Goal: Task Accomplishment & Management: Use online tool/utility

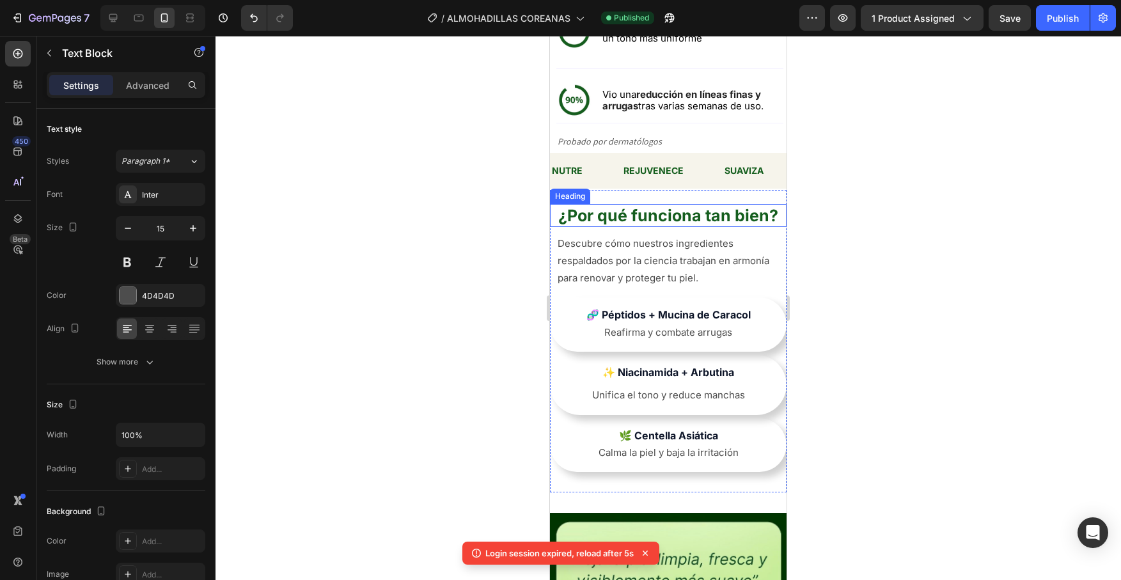
scroll to position [2075, 0]
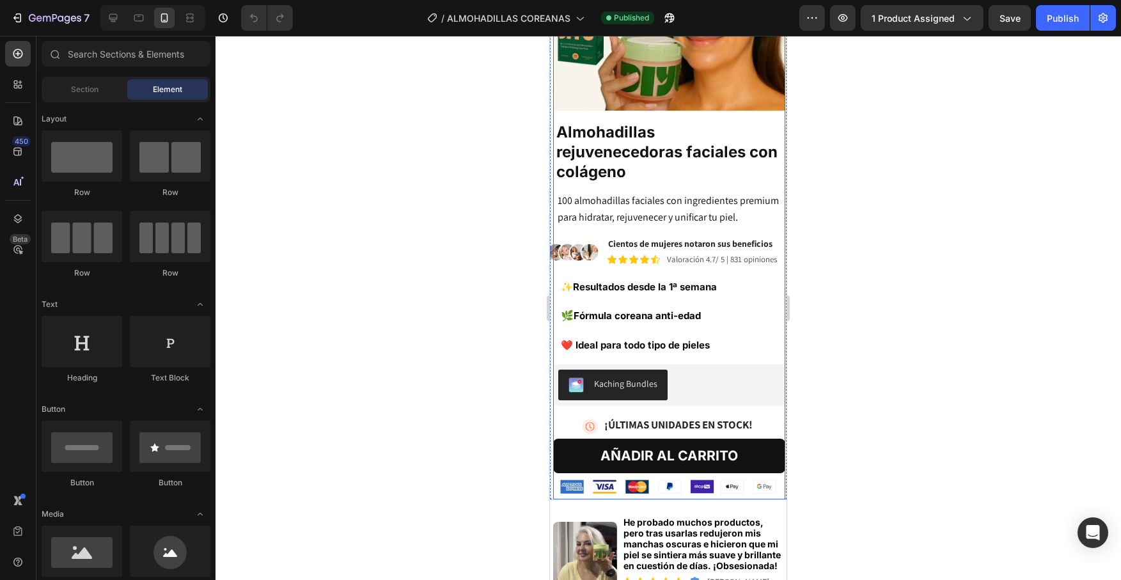
scroll to position [192, 0]
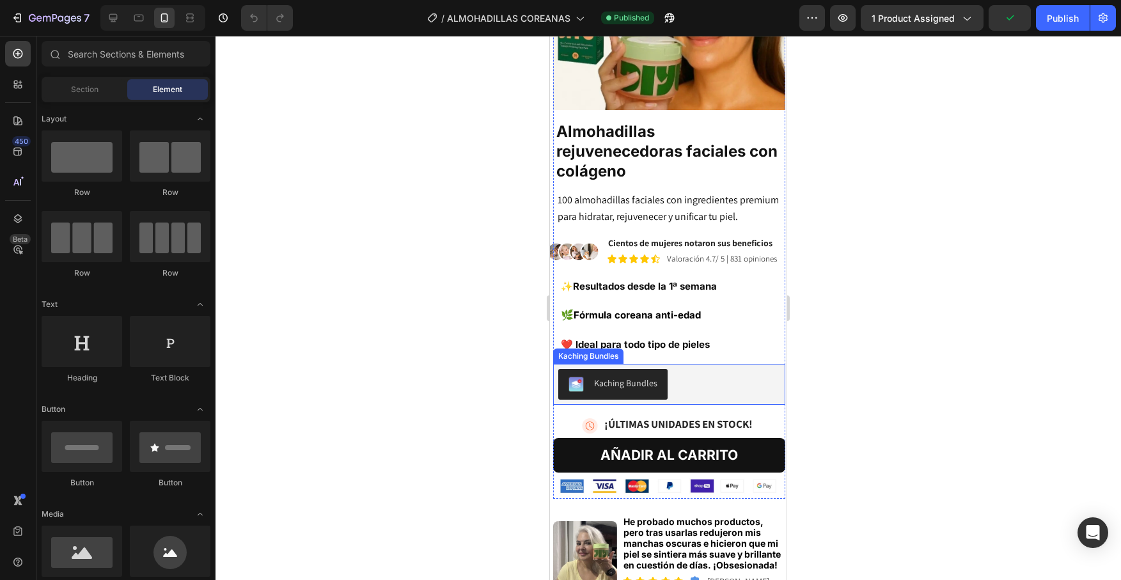
click at [716, 378] on div "Kaching Bundles" at bounding box center [669, 384] width 232 height 41
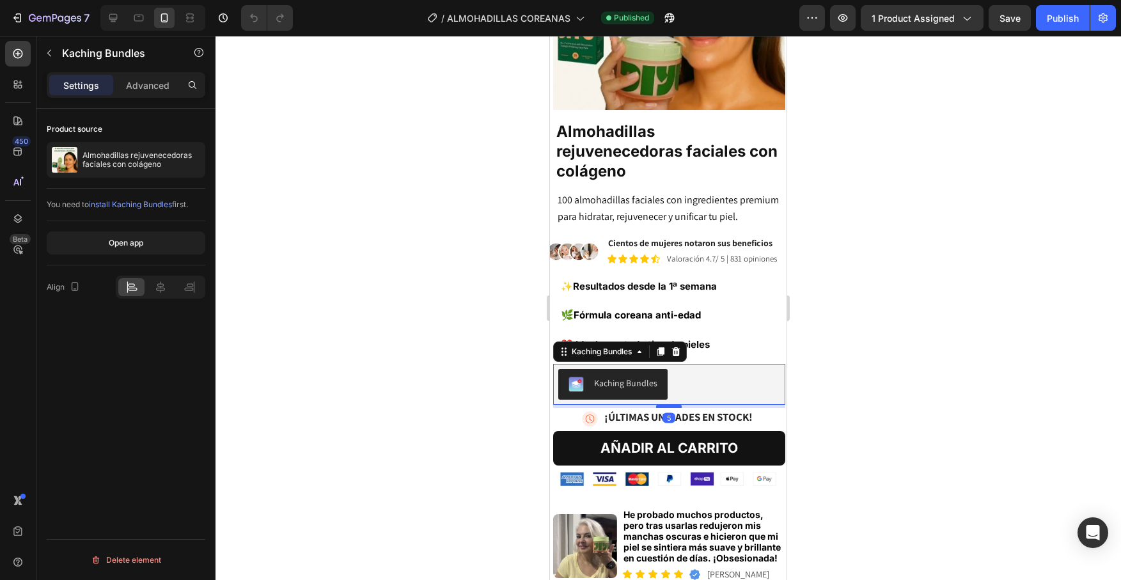
drag, startPoint x: 667, startPoint y: 392, endPoint x: 675, endPoint y: 385, distance: 10.4
click at [675, 404] on div at bounding box center [669, 406] width 26 height 4
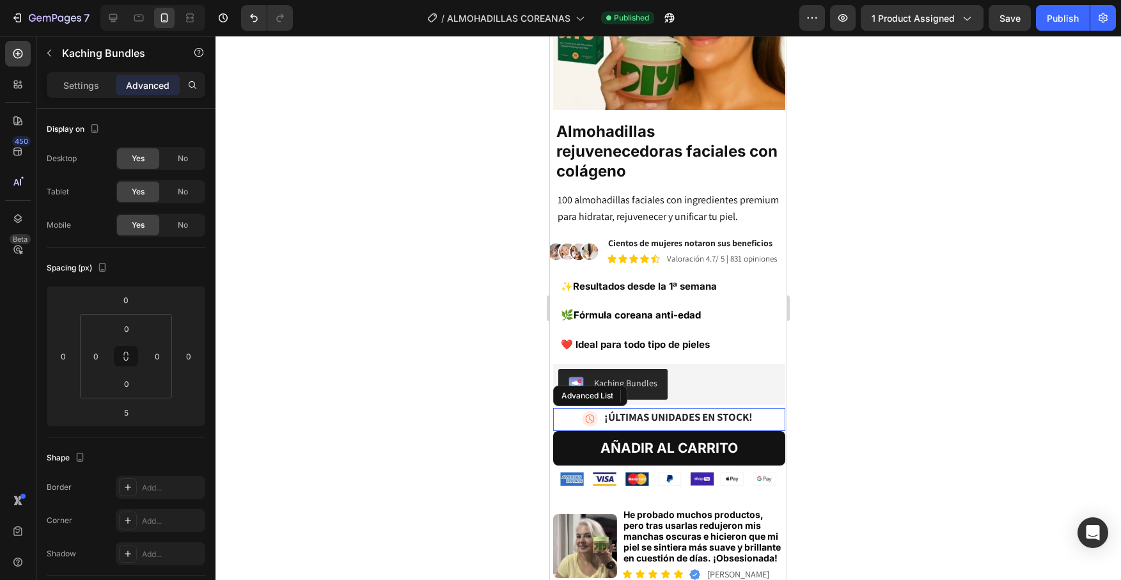
click at [759, 408] on div "Image ¡ÚLTIMAS UNIDADES EN STOCK! Text Block" at bounding box center [669, 420] width 232 height 24
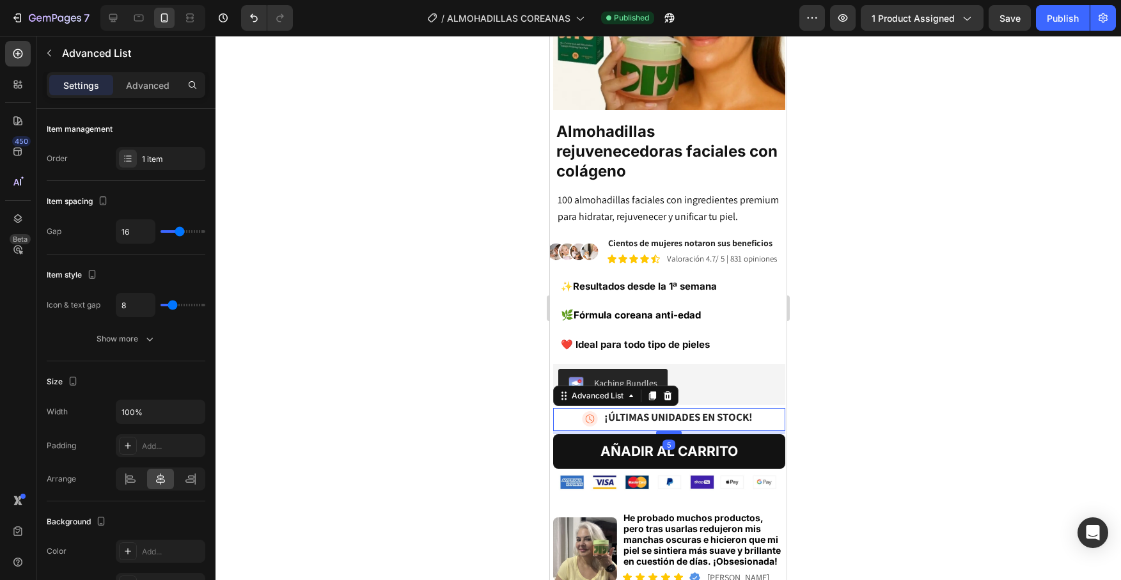
click at [665, 430] on div at bounding box center [669, 432] width 26 height 4
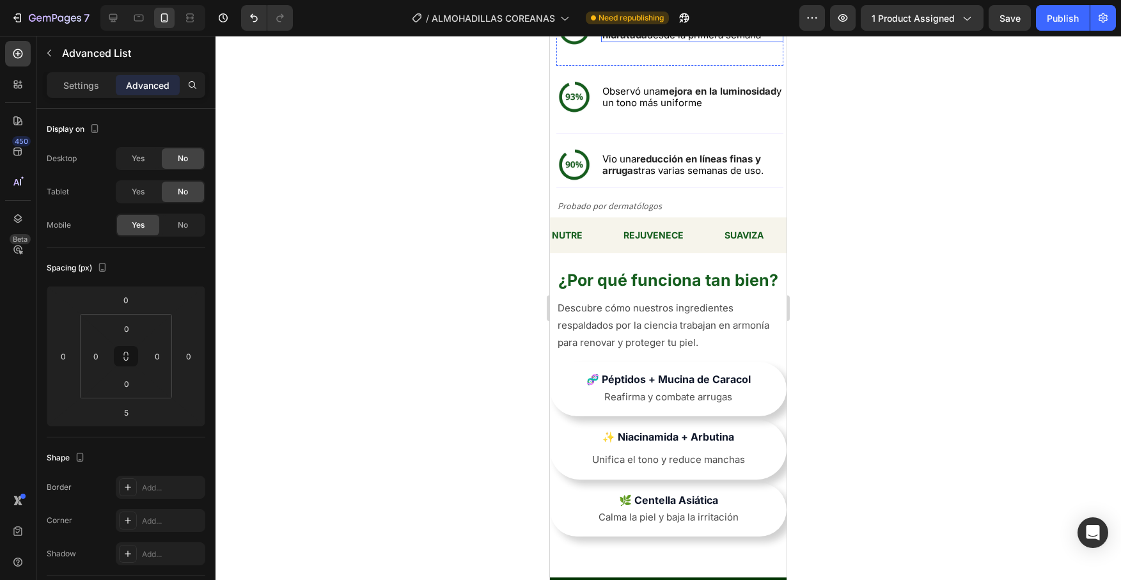
scroll to position [2003, 0]
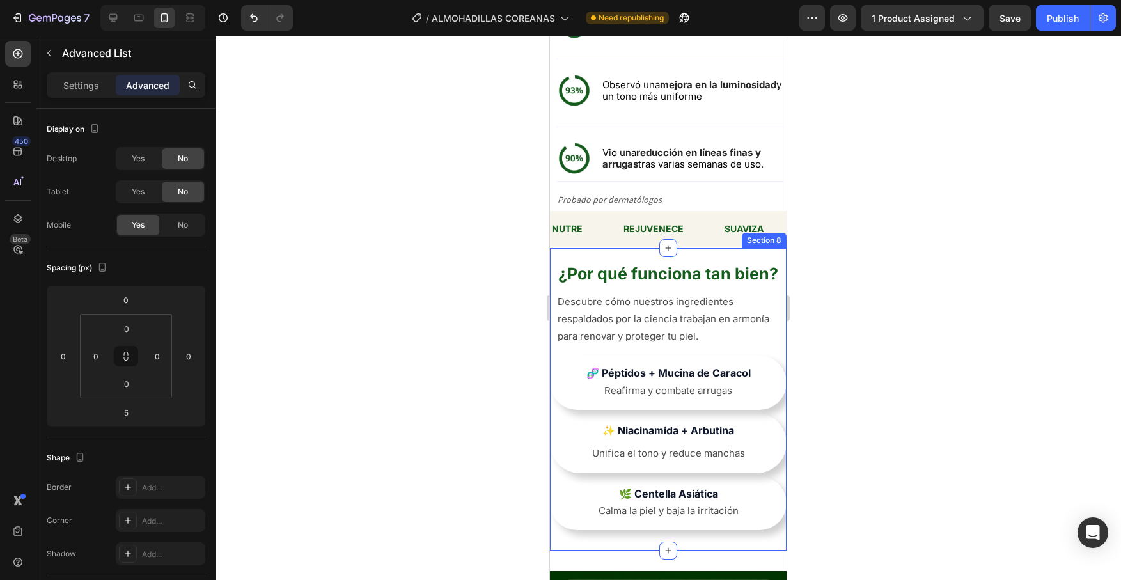
click at [604, 251] on div "¿Por qué funciona tan bien? Heading Descubre cómo nuestros ingredientes respald…" at bounding box center [668, 399] width 237 height 303
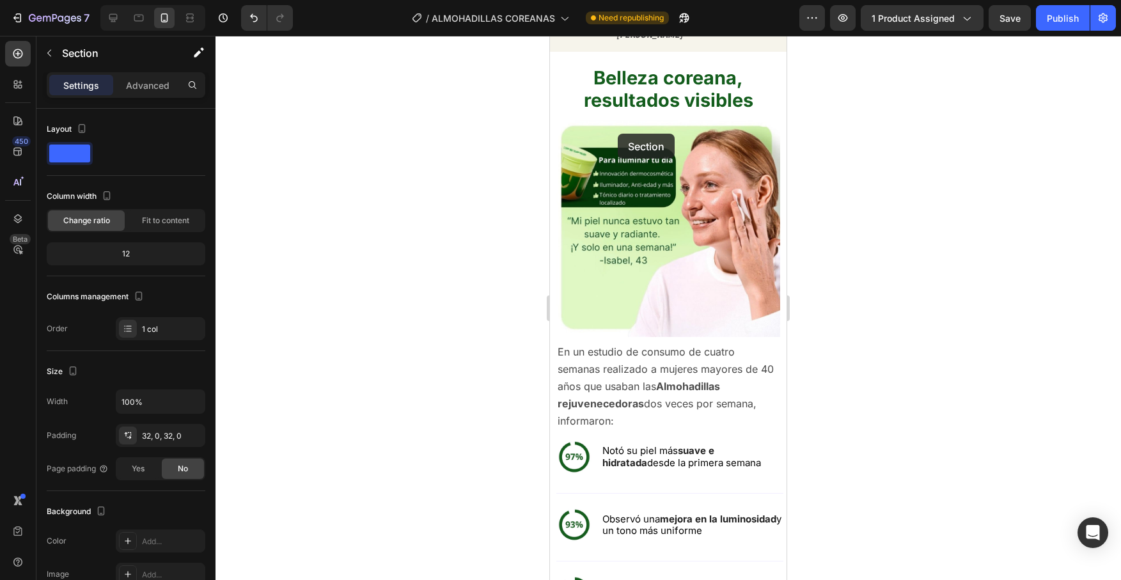
scroll to position [1516, 0]
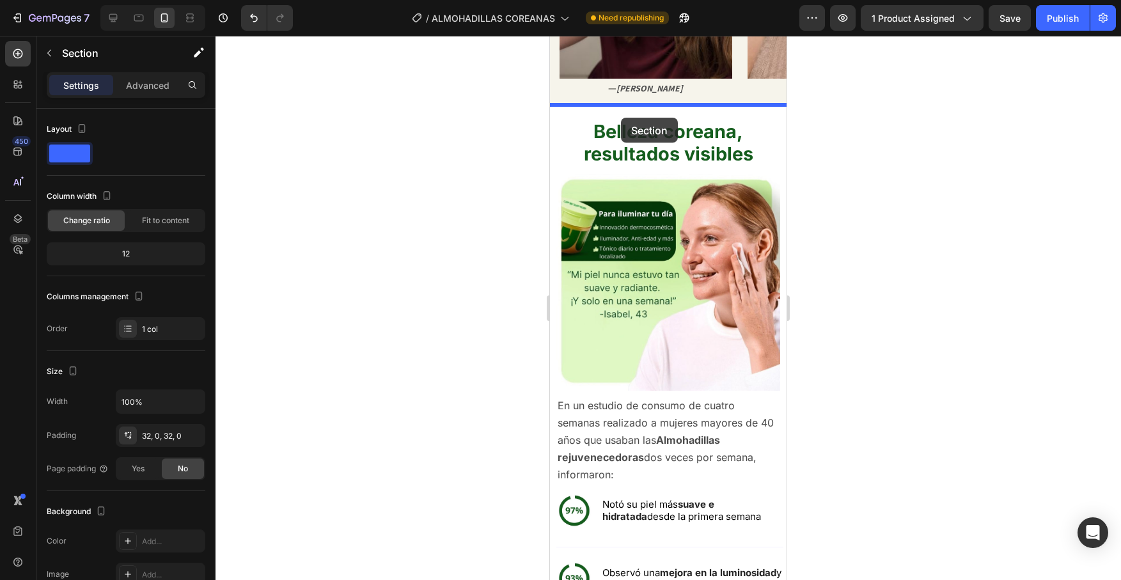
drag, startPoint x: 564, startPoint y: 234, endPoint x: 621, endPoint y: 118, distance: 129.5
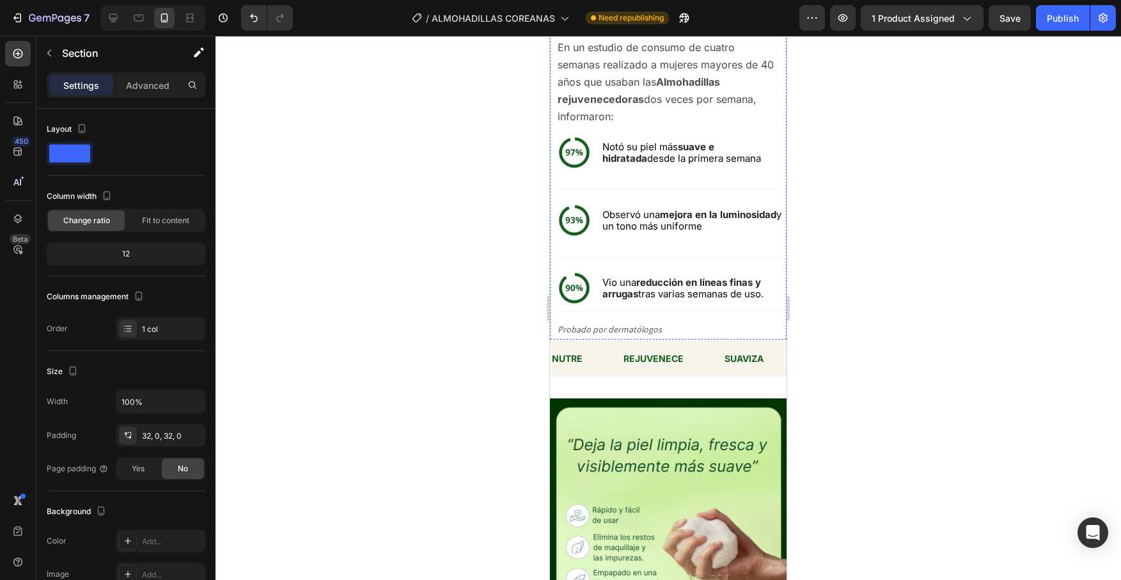
scroll to position [2176, 0]
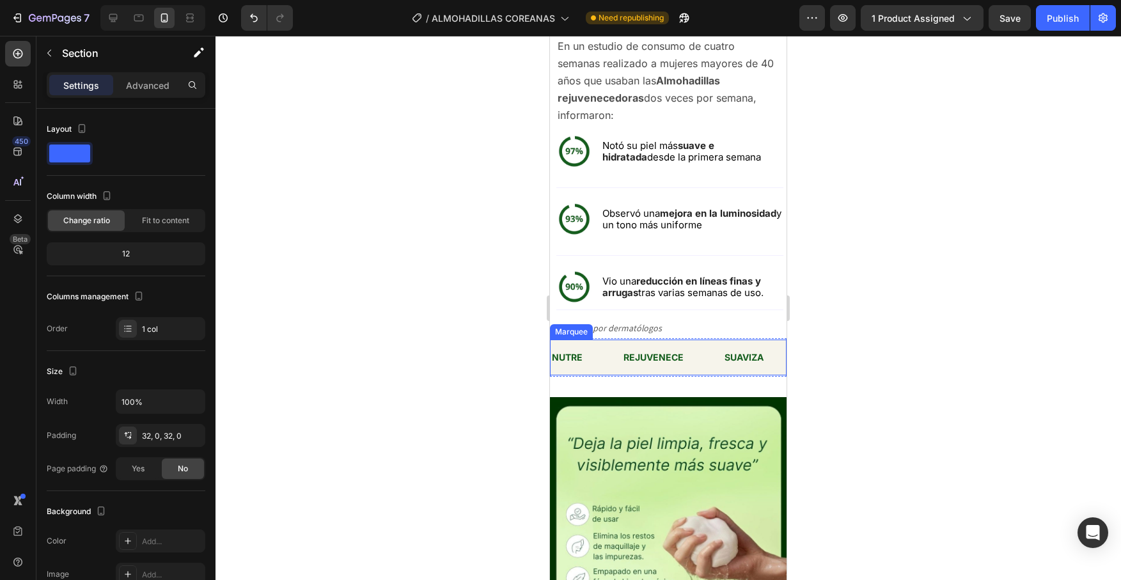
click at [596, 346] on div "NUTRE Text Block" at bounding box center [586, 357] width 72 height 29
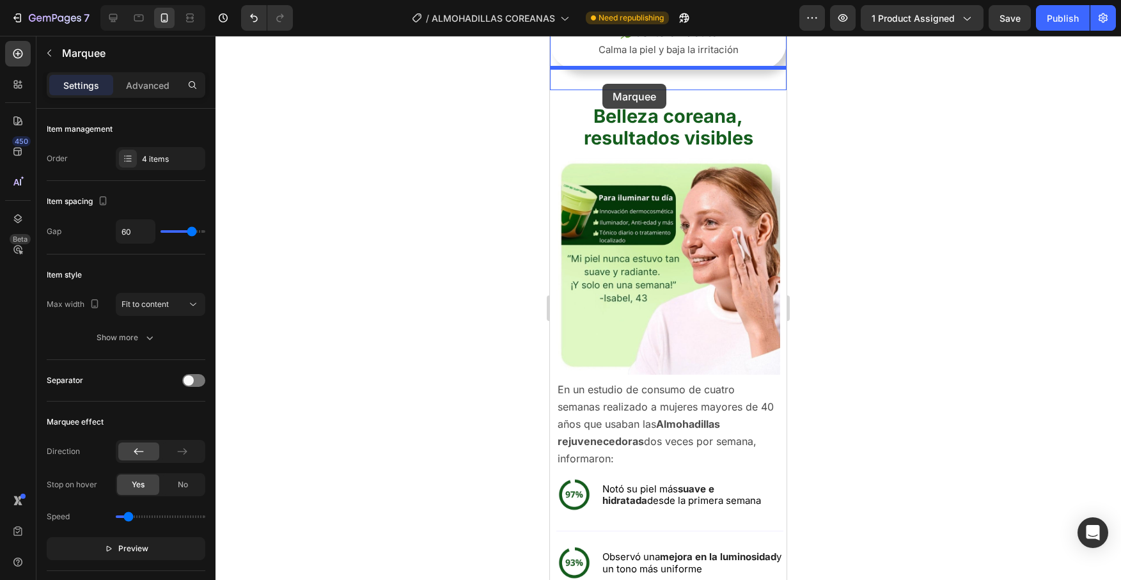
scroll to position [1805, 0]
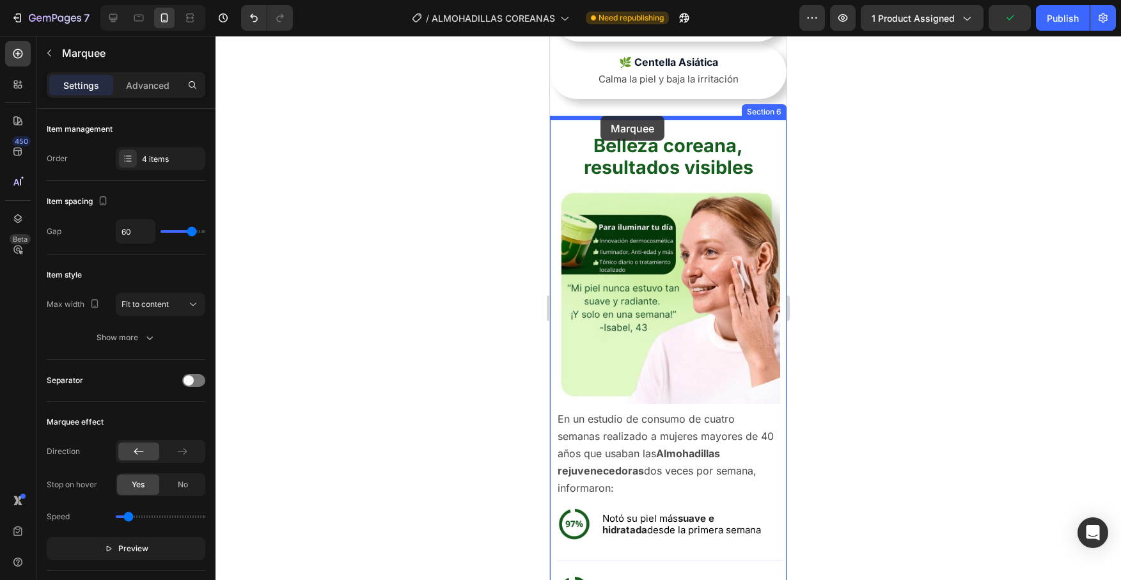
drag, startPoint x: 561, startPoint y: 328, endPoint x: 600, endPoint y: 116, distance: 215.8
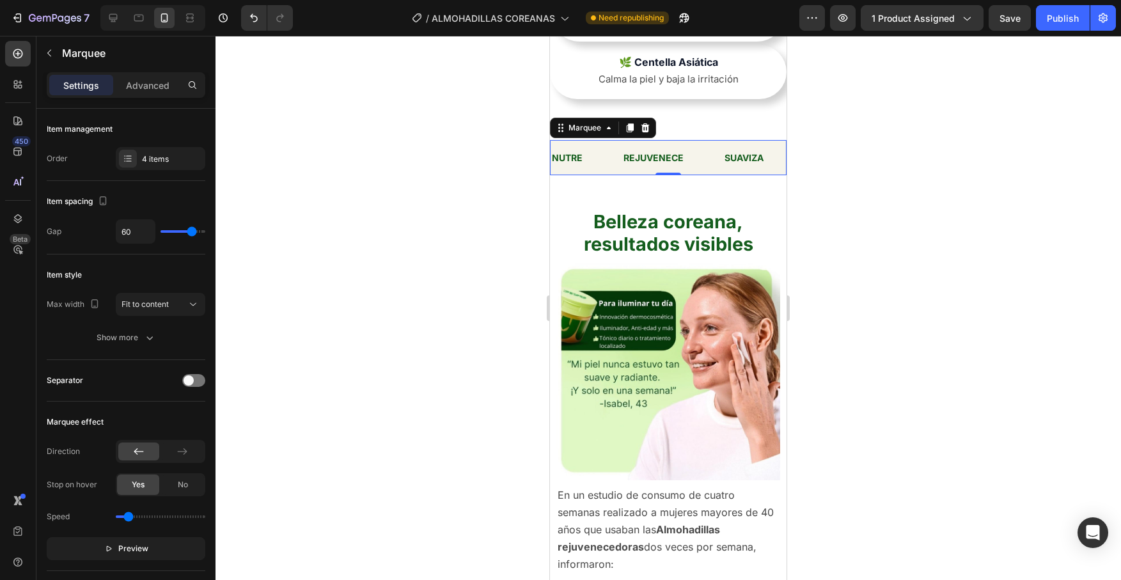
click at [823, 169] on div at bounding box center [667, 308] width 905 height 544
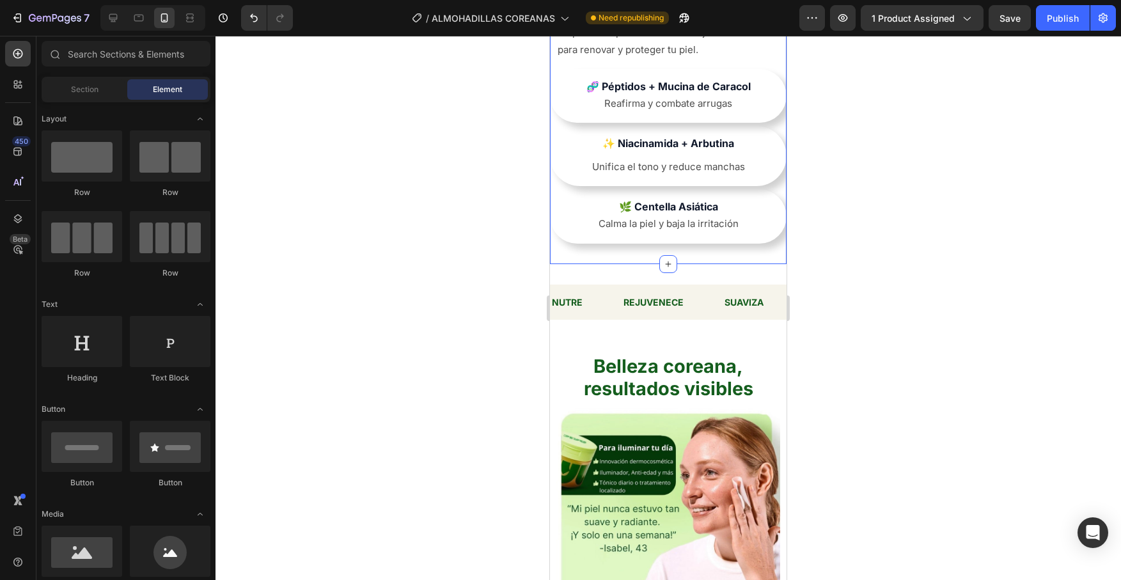
scroll to position [1730, 0]
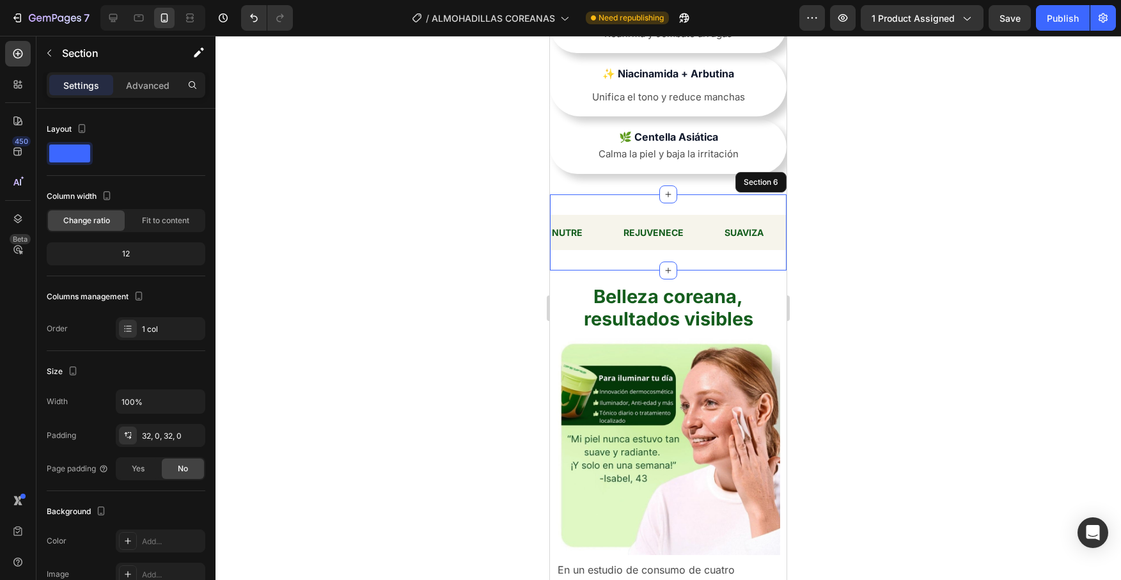
click at [716, 203] on div "NUTRE Text Block REJUVENECE Text Block SUAVIZA Text Block HIDRATA Text Block NU…" at bounding box center [668, 232] width 237 height 76
click at [148, 84] on p "Advanced" at bounding box center [147, 85] width 43 height 13
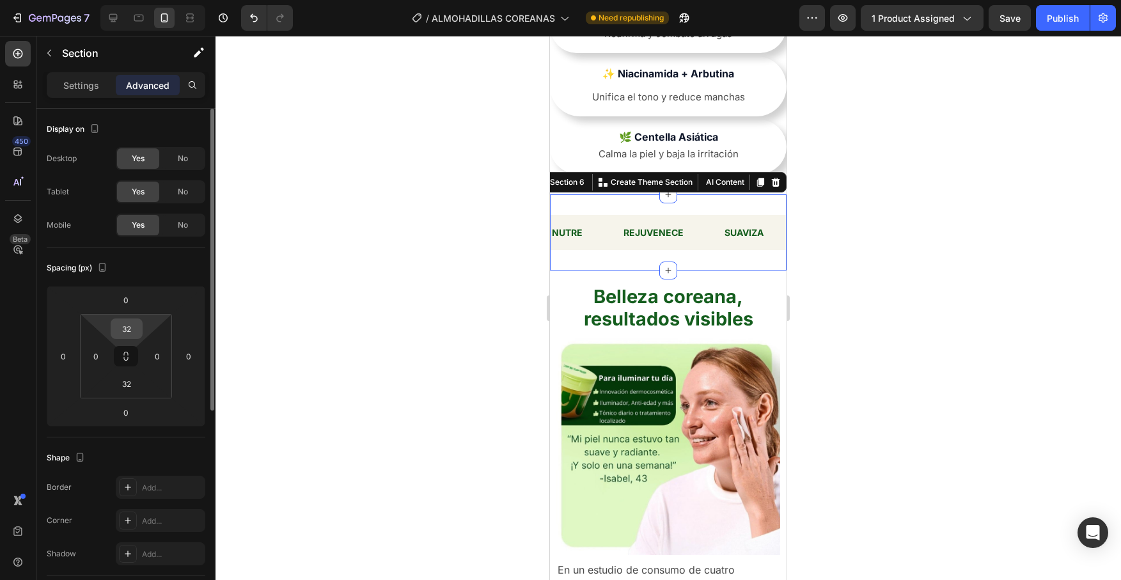
click at [134, 326] on input "32" at bounding box center [127, 328] width 26 height 19
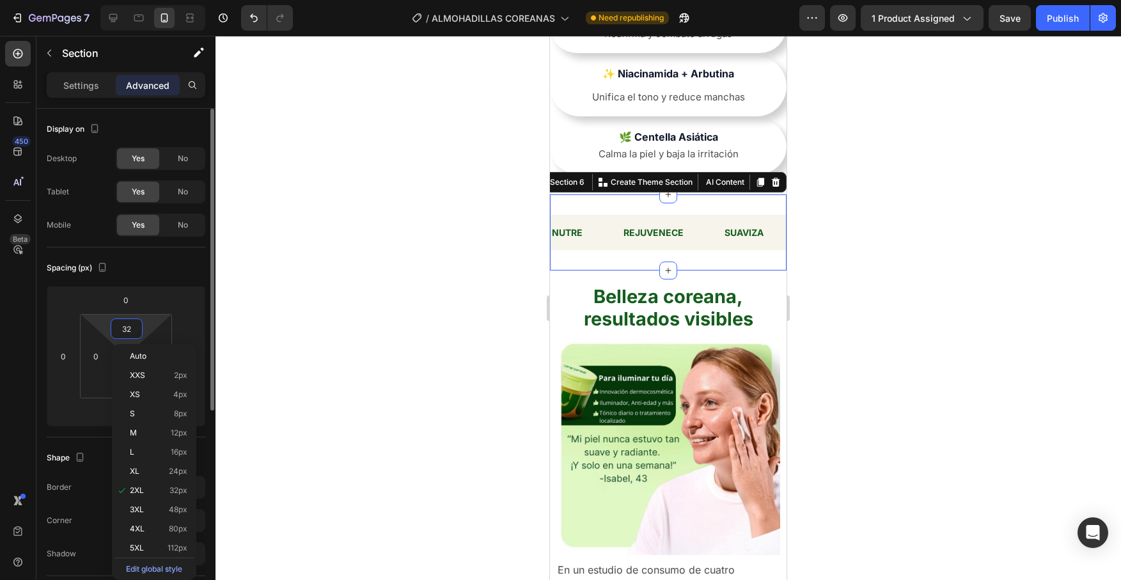
type input "0"
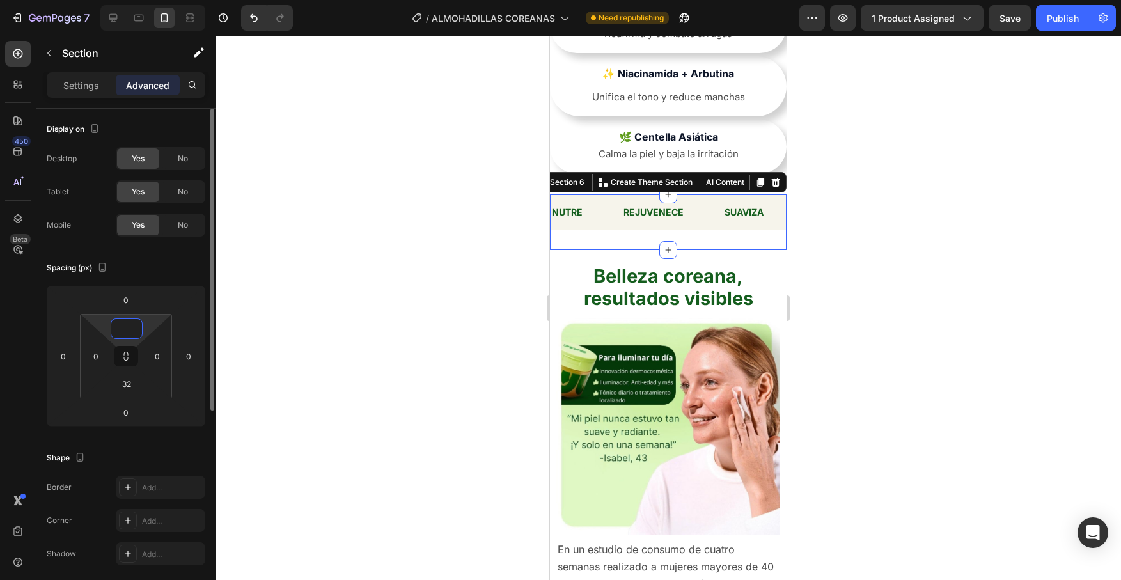
type input "5"
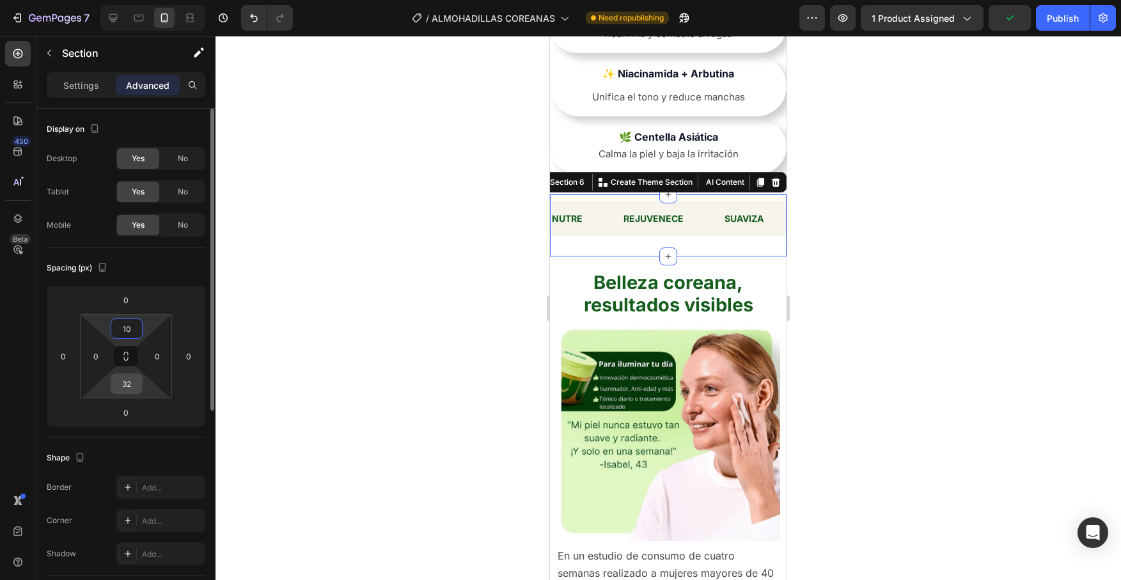
type input "10"
click at [127, 385] on input "32" at bounding box center [127, 383] width 26 height 19
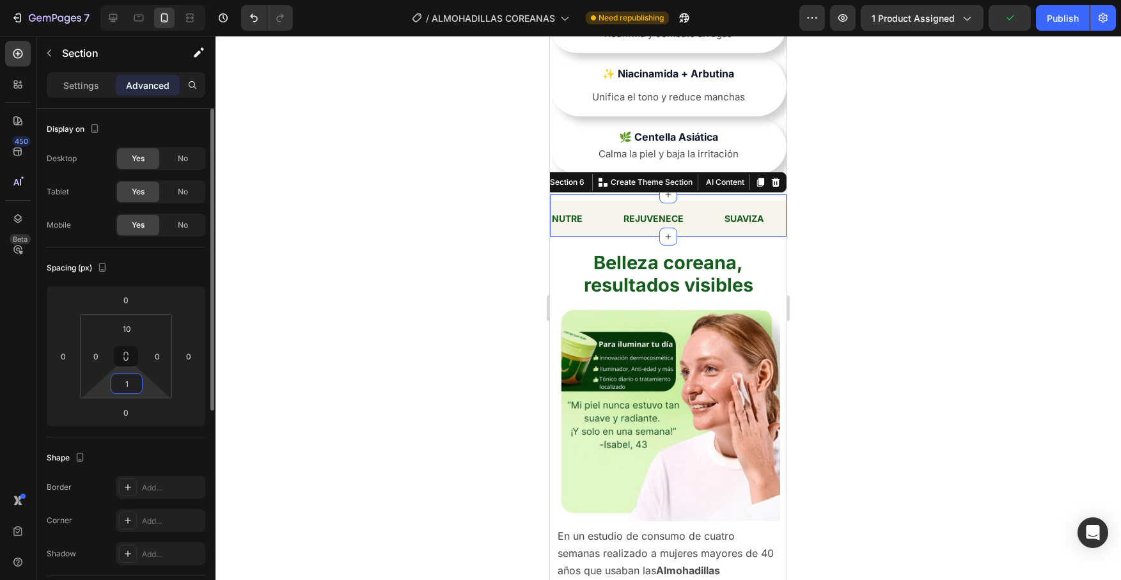
type input "10"
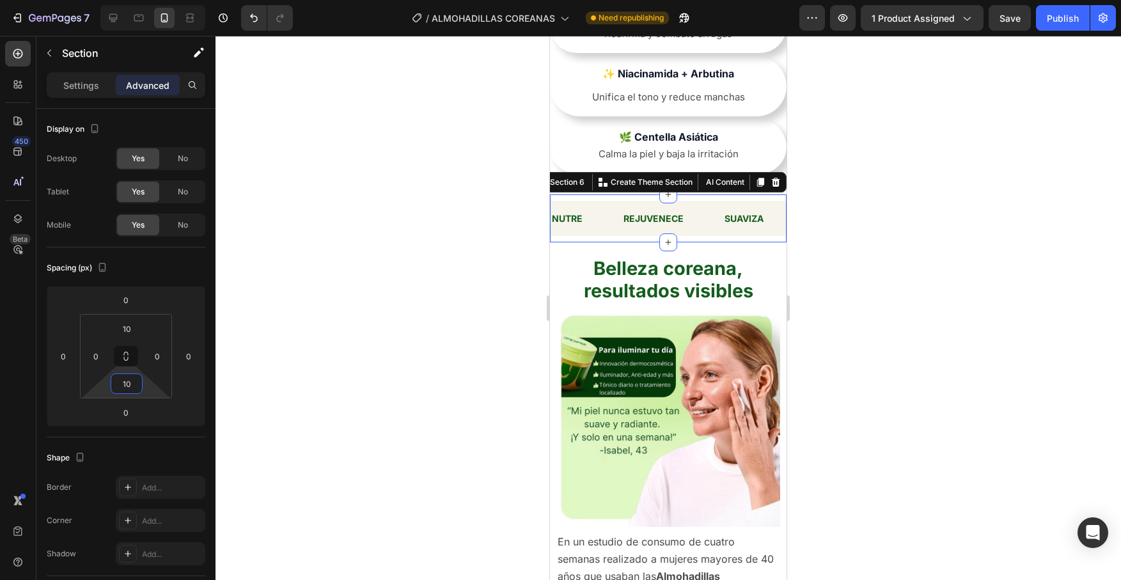
click at [867, 279] on div at bounding box center [667, 308] width 905 height 544
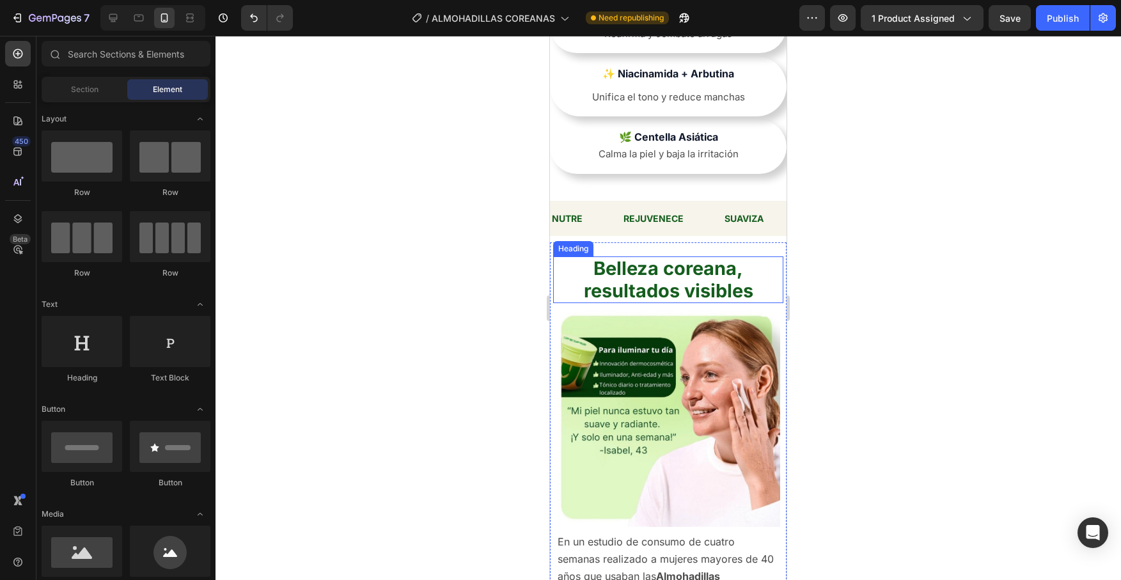
click at [750, 264] on h2 "Belleza coreana, resultados visibles" at bounding box center [668, 279] width 230 height 47
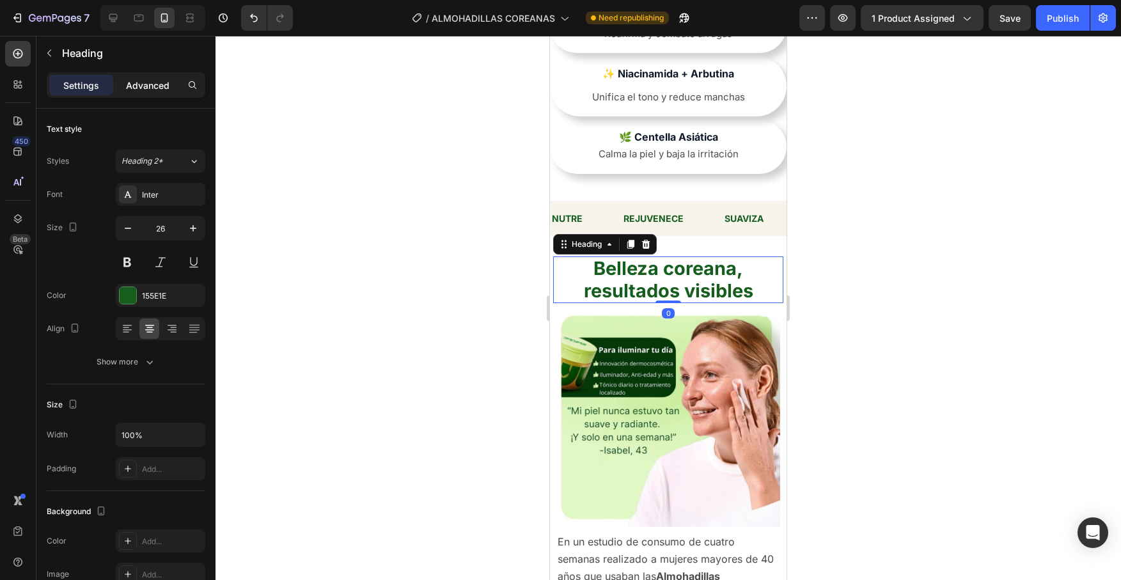
click at [150, 87] on p "Advanced" at bounding box center [147, 85] width 43 height 13
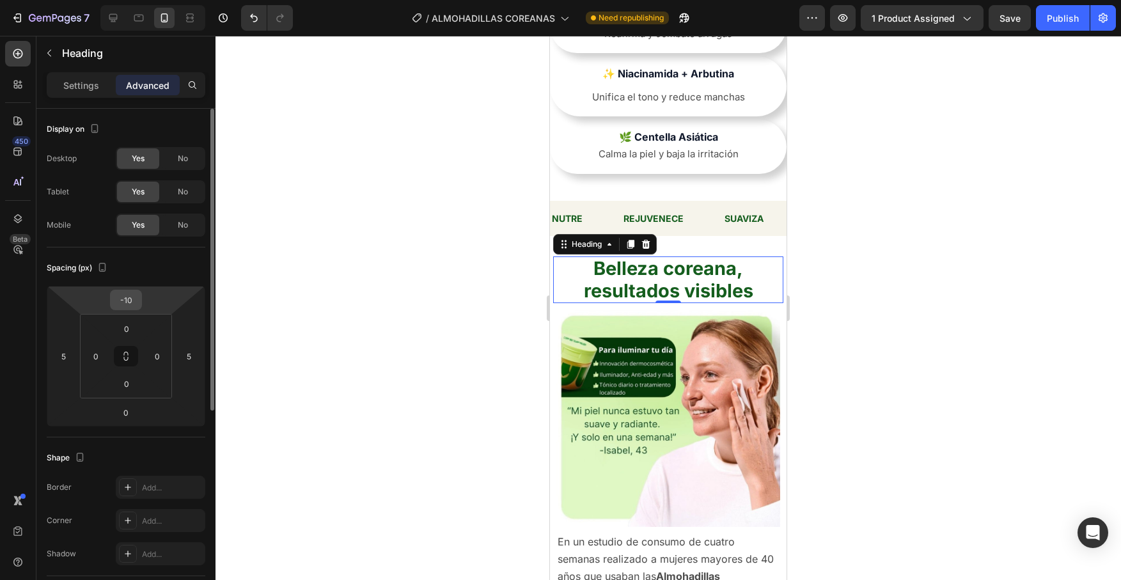
click at [128, 300] on input "-10" at bounding box center [126, 299] width 26 height 19
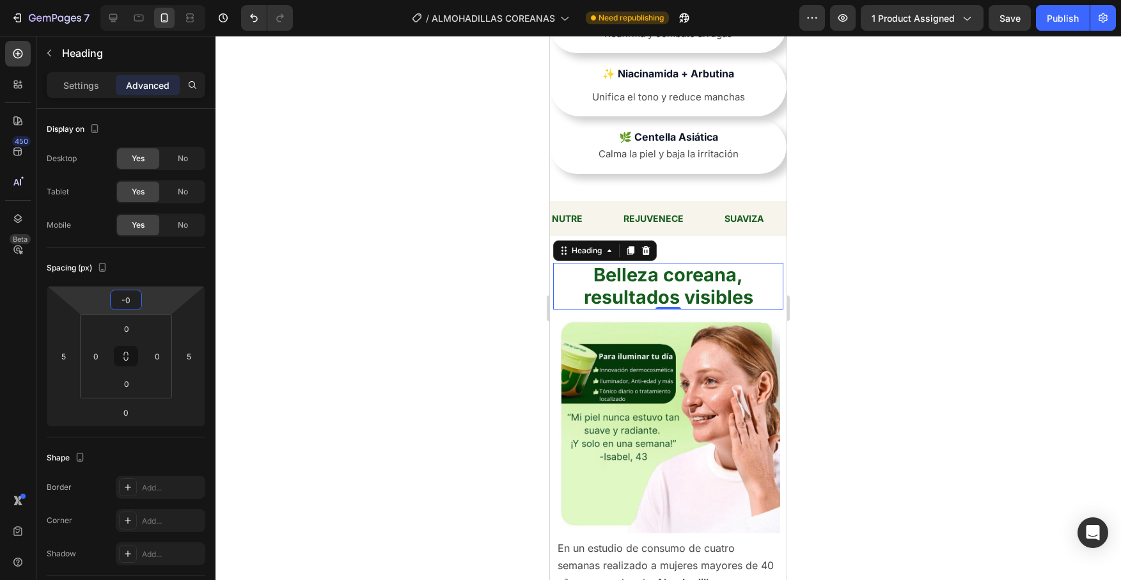
type input "-20"
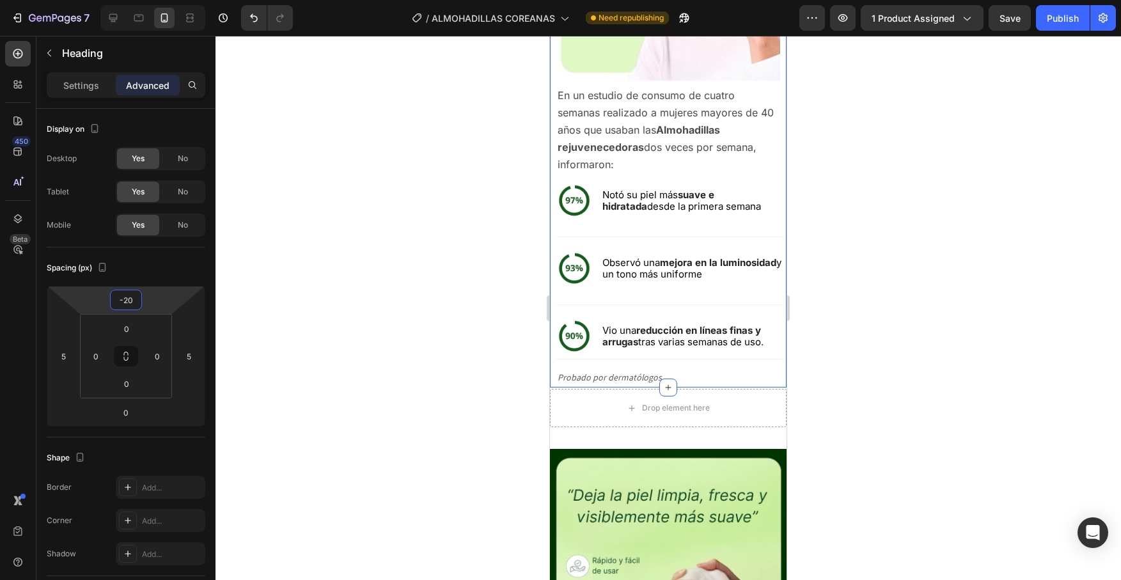
scroll to position [2174, 0]
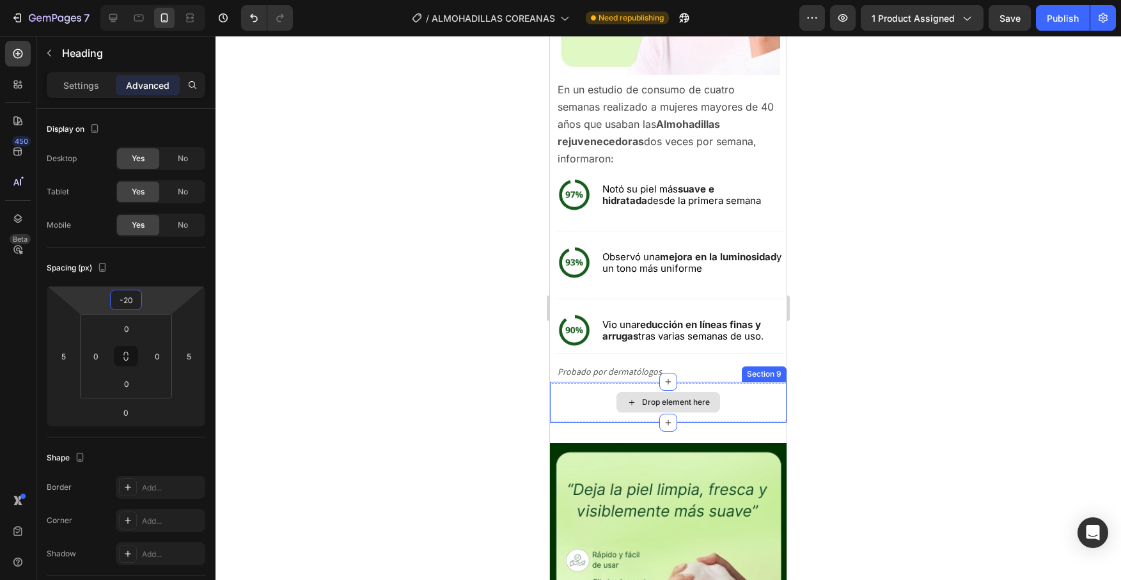
click at [743, 406] on div "Drop element here" at bounding box center [668, 402] width 237 height 38
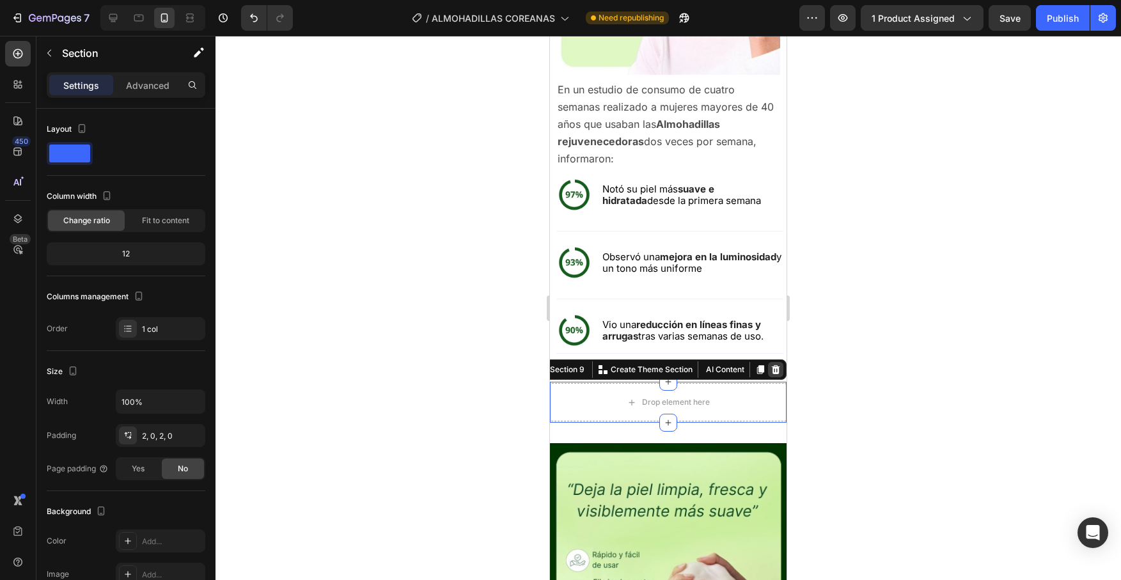
click at [778, 370] on icon at bounding box center [776, 369] width 8 height 9
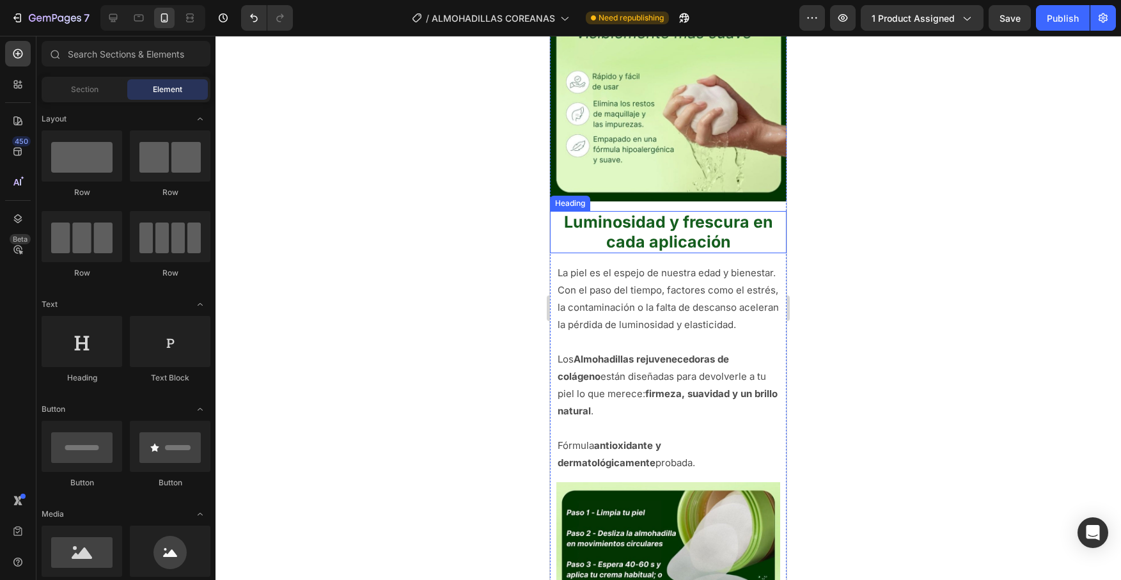
scroll to position [2612, 0]
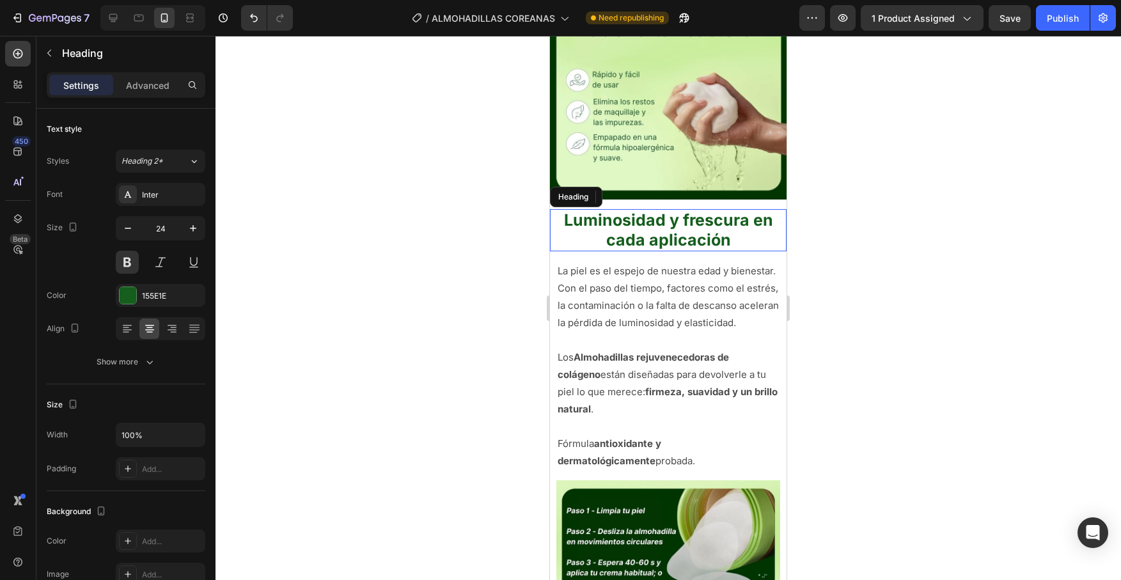
click at [575, 232] on h2 "Luminosidad y frescura en cada aplicación" at bounding box center [668, 230] width 237 height 42
click at [150, 89] on p "Advanced" at bounding box center [147, 85] width 43 height 13
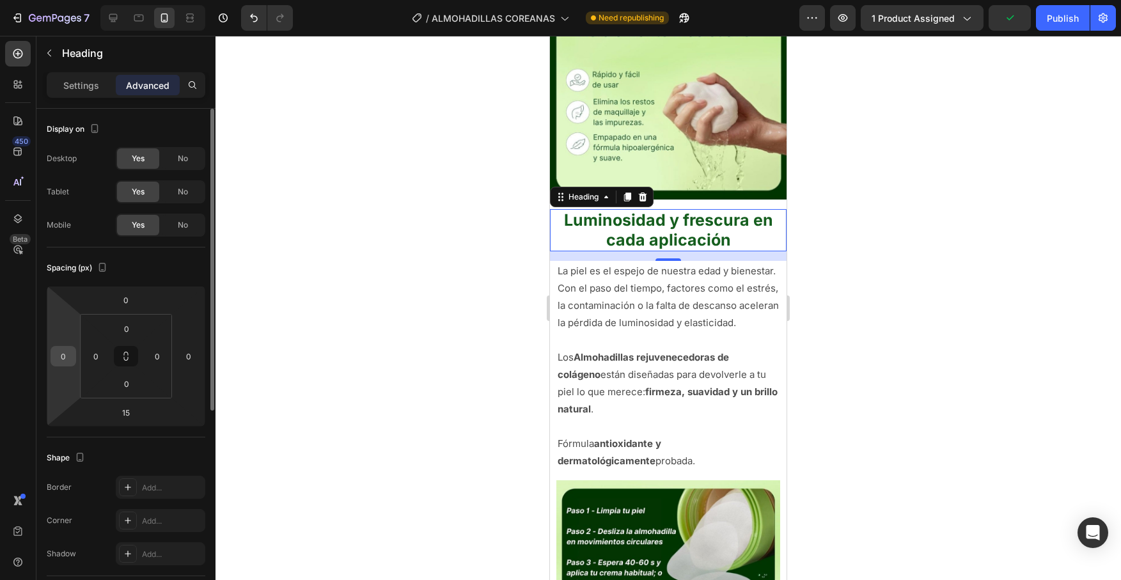
click at [69, 354] on input "0" at bounding box center [63, 355] width 19 height 19
type input "5"
click at [192, 365] on input "0" at bounding box center [188, 355] width 19 height 19
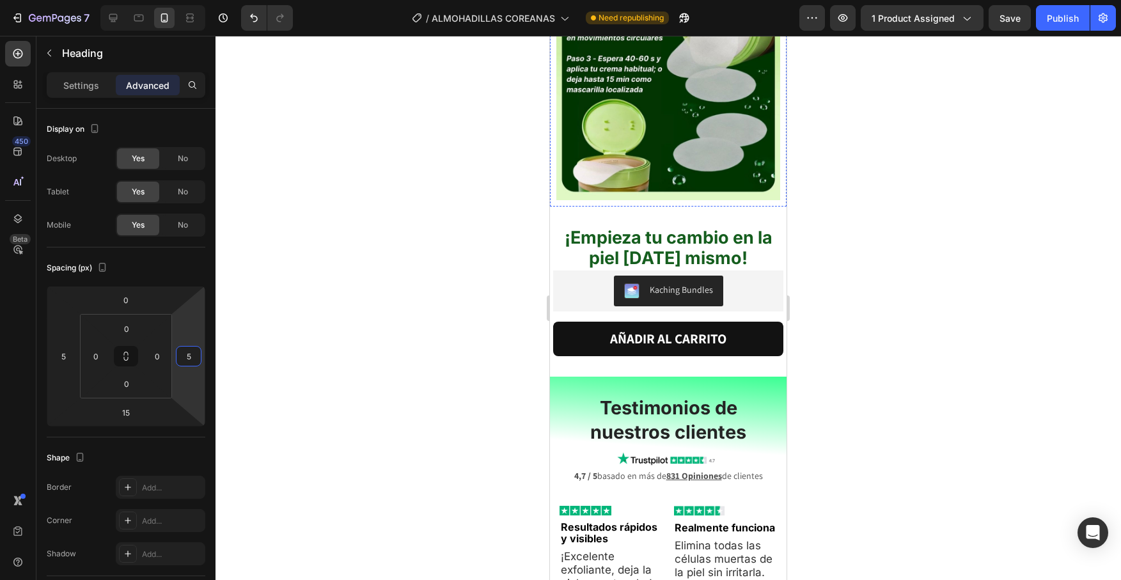
scroll to position [3126, 0]
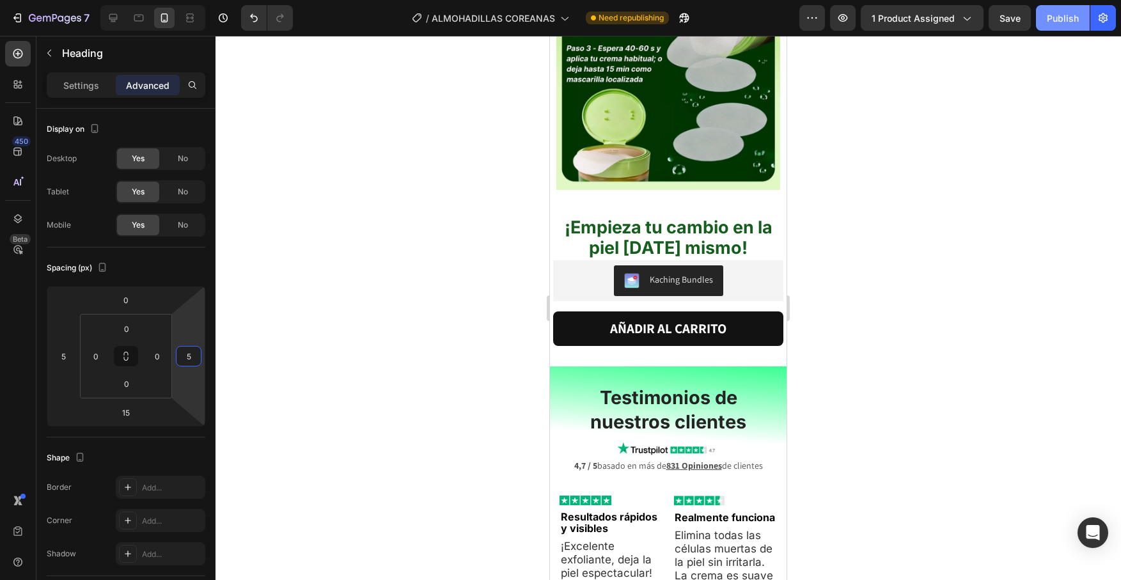
type input "5"
click at [1062, 18] on div "Publish" at bounding box center [1062, 18] width 32 height 13
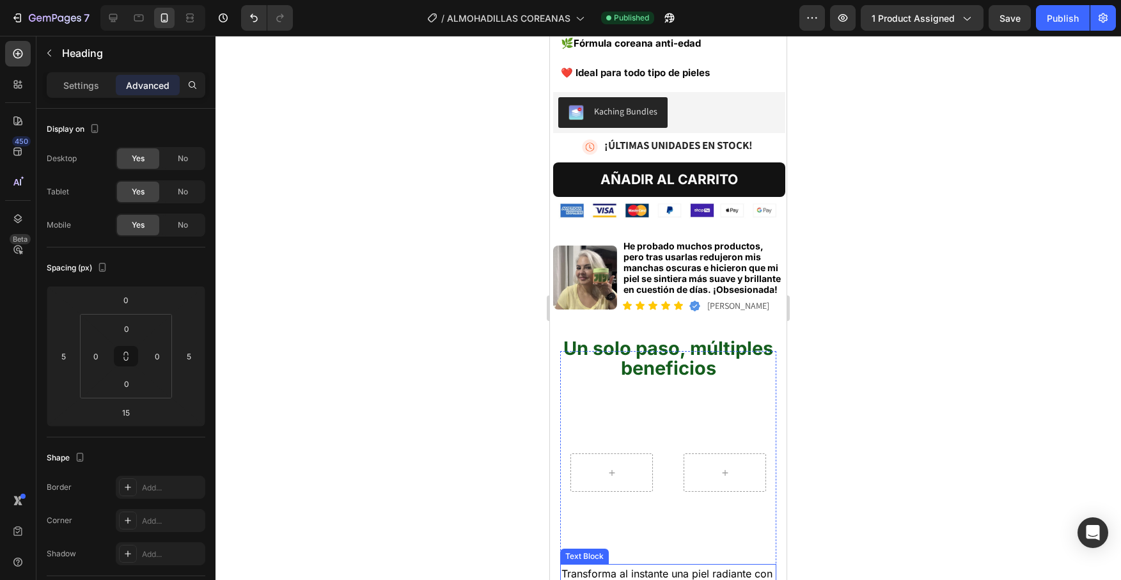
scroll to position [348, 0]
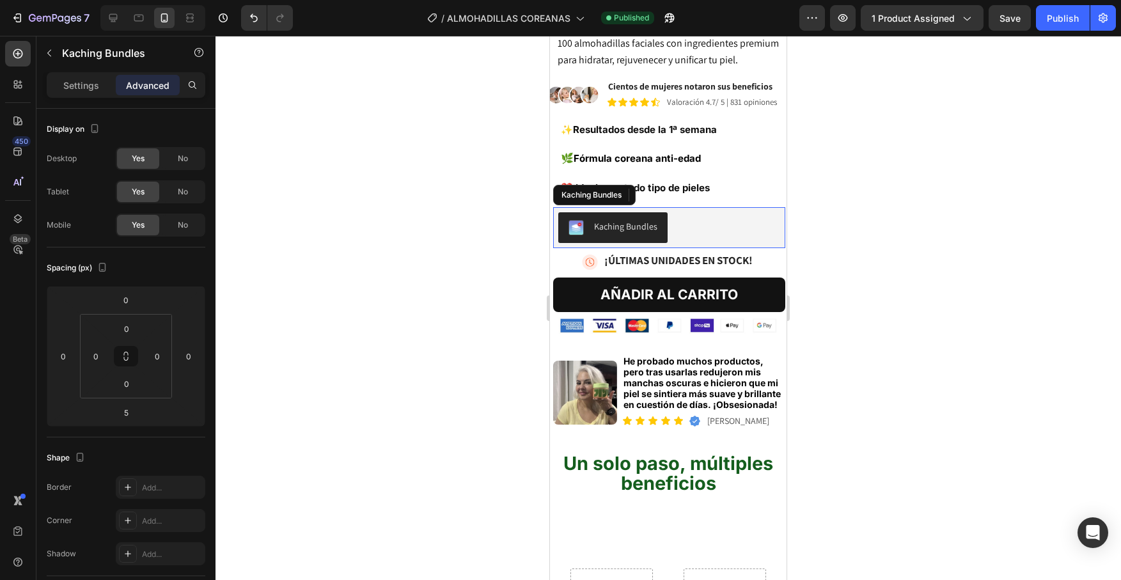
click at [670, 223] on div "Kaching Bundles" at bounding box center [669, 227] width 232 height 41
click at [688, 253] on strong "¡ÚLTIMAS UNIDADES EN STOCK!" at bounding box center [678, 260] width 148 height 14
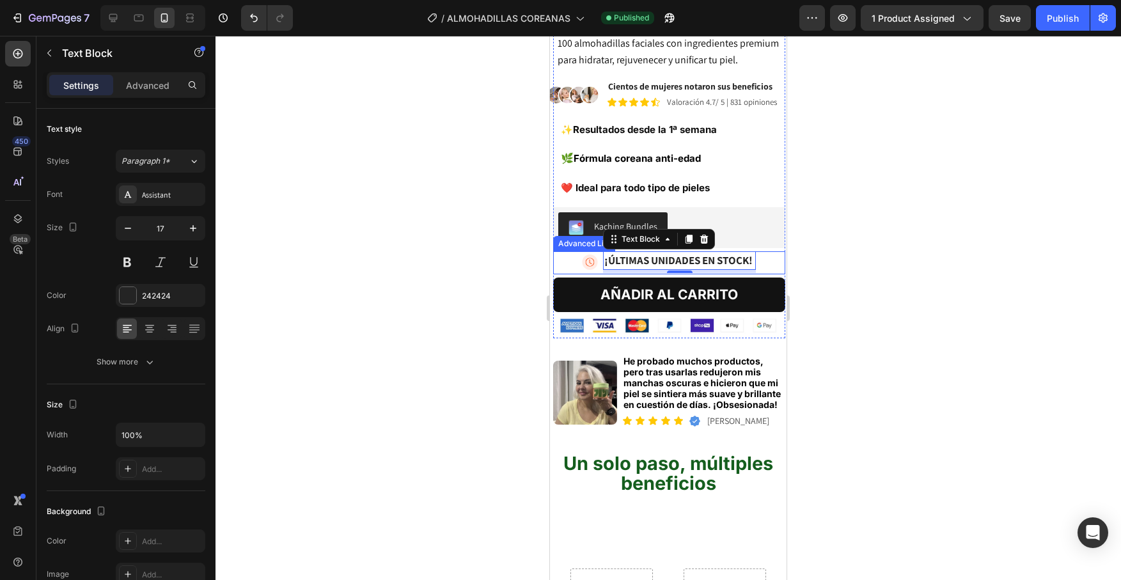
click at [765, 251] on div "Image ¡ÚLTIMAS UNIDADES EN STOCK! Text Block 5" at bounding box center [669, 263] width 232 height 24
click at [738, 253] on strong "¡ÚLTIMAS UNIDADES EN STOCK!" at bounding box center [678, 260] width 148 height 14
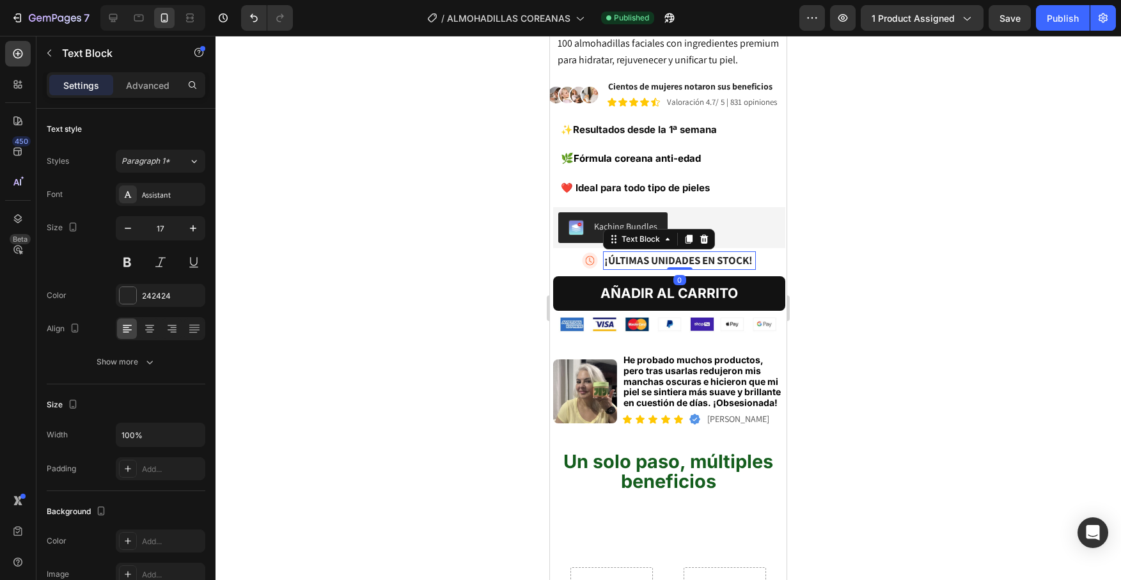
drag, startPoint x: 687, startPoint y: 249, endPoint x: 689, endPoint y: 243, distance: 6.7
click at [689, 251] on div "¡ÚLTIMAS UNIDADES EN STOCK! Text Block 0" at bounding box center [679, 260] width 153 height 19
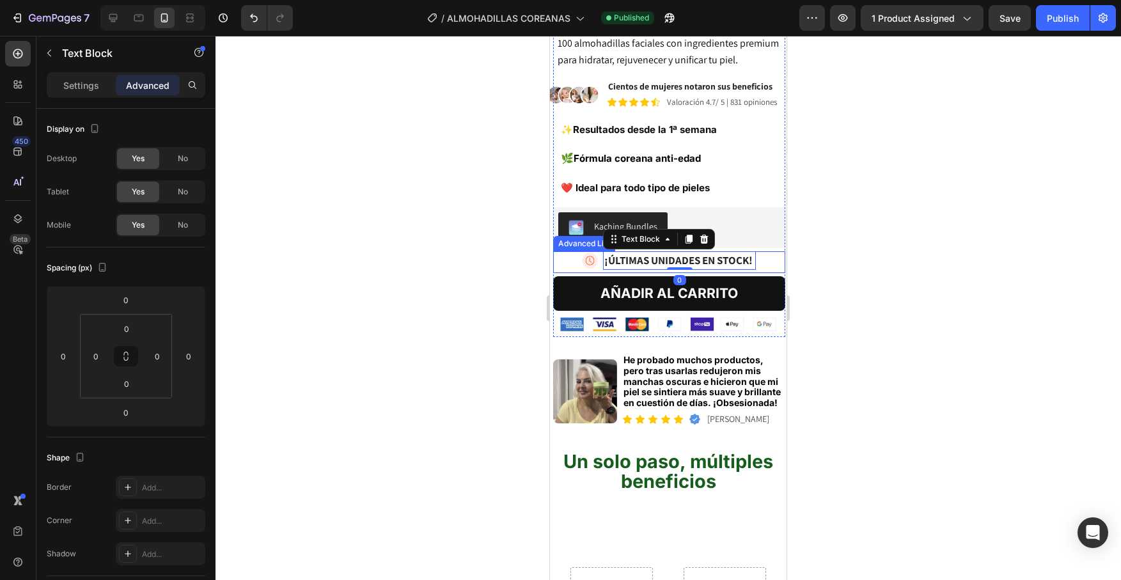
click at [768, 251] on div "Image ¡ÚLTIMAS UNIDADES EN STOCK! Text Block 0" at bounding box center [669, 262] width 232 height 22
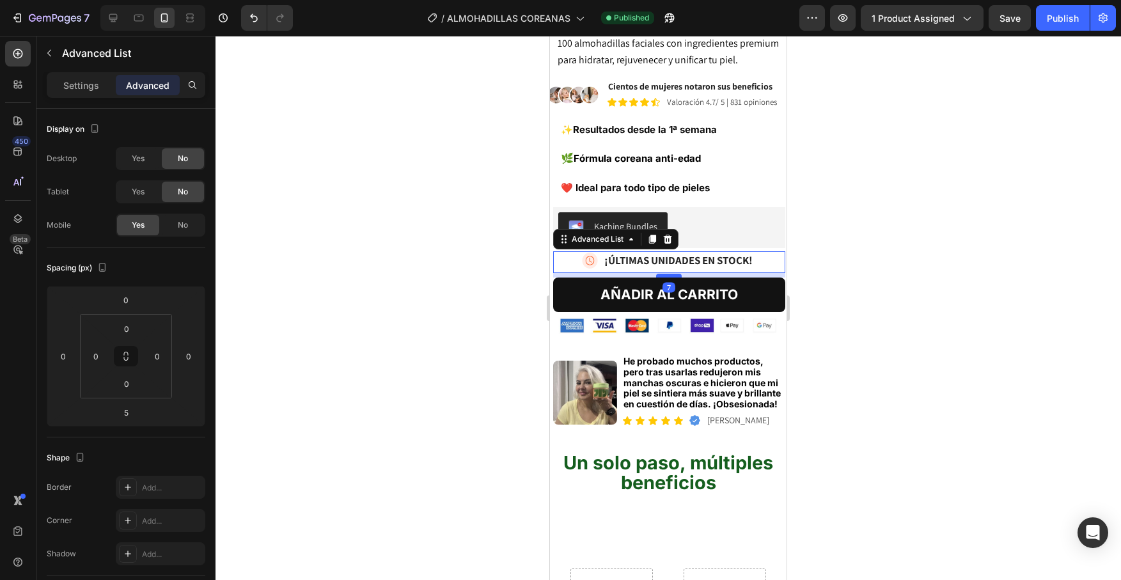
click at [671, 274] on div at bounding box center [669, 276] width 26 height 4
type input "7"
click at [848, 219] on div at bounding box center [667, 308] width 905 height 544
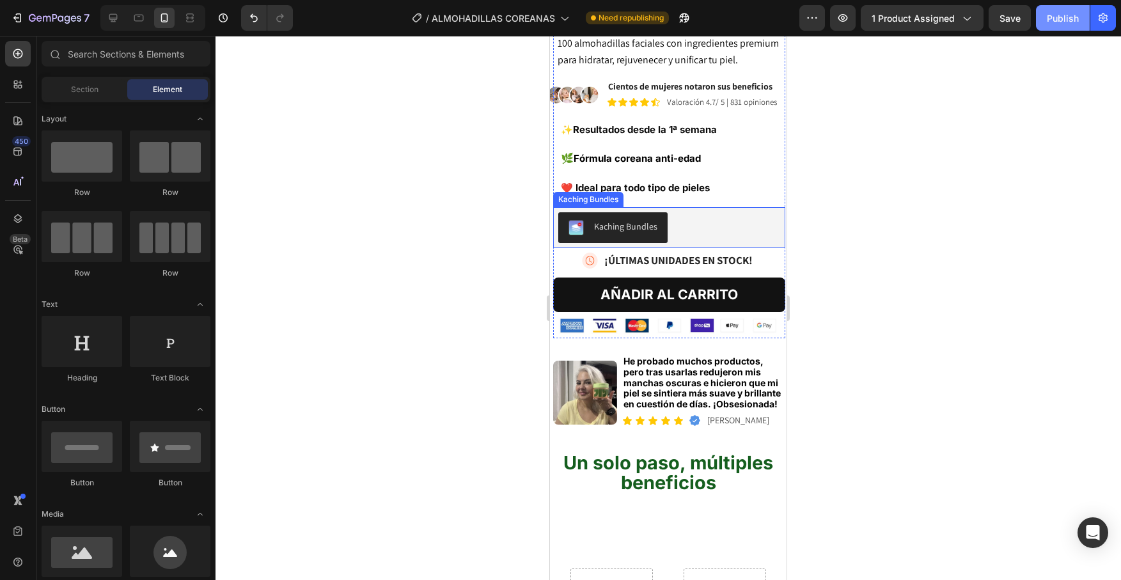
click at [1057, 21] on div "Publish" at bounding box center [1062, 18] width 32 height 13
